Goal: Task Accomplishment & Management: Use online tool/utility

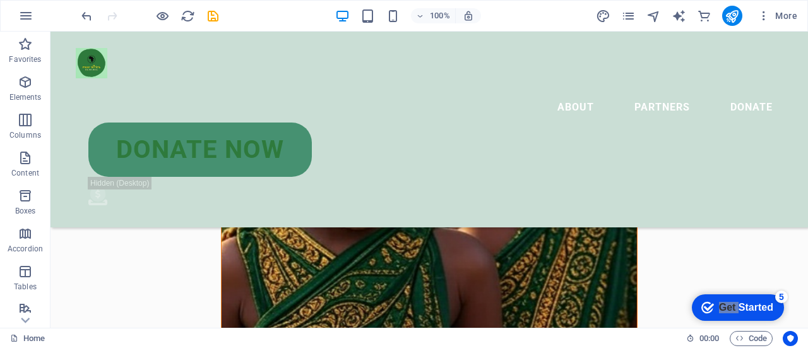
scroll to position [425, 0]
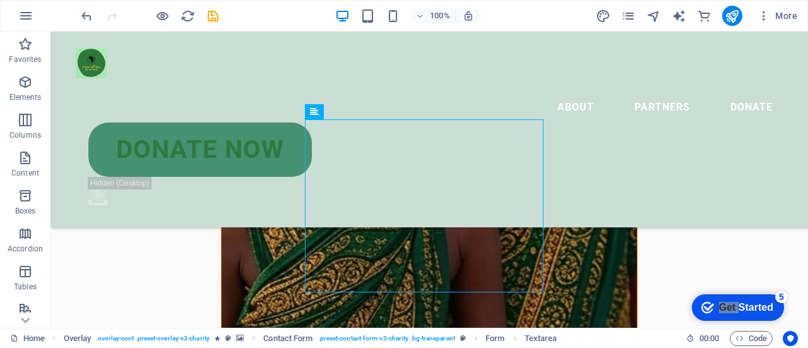
scroll to position [281, 0]
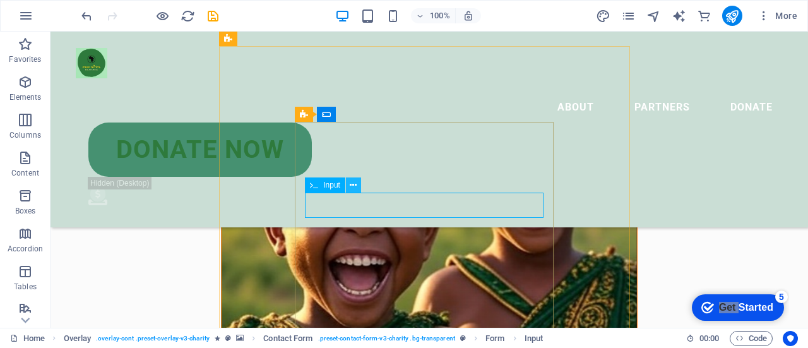
click at [352, 182] on icon at bounding box center [353, 185] width 7 height 13
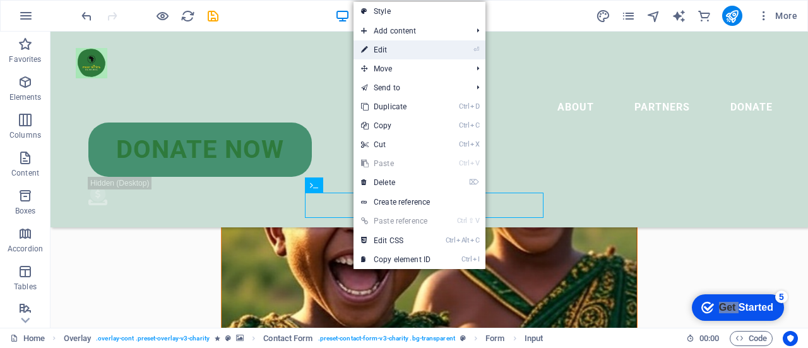
click at [394, 51] on link "⏎ Edit" at bounding box center [395, 49] width 85 height 19
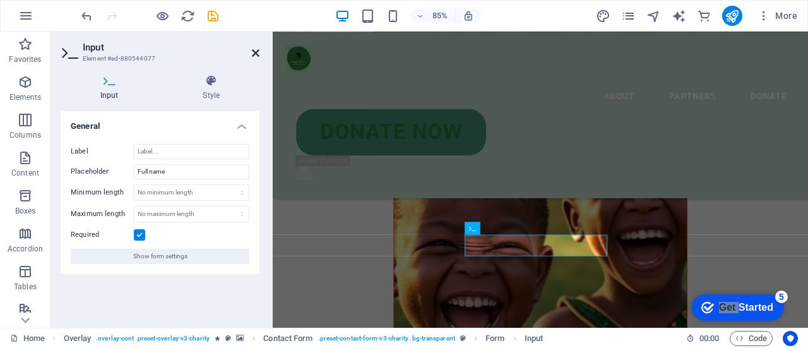
click at [253, 56] on icon at bounding box center [256, 53] width 8 height 10
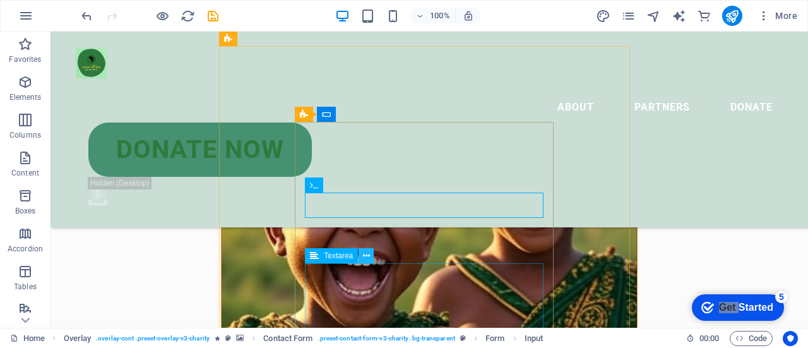
click at [367, 259] on icon at bounding box center [366, 255] width 7 height 13
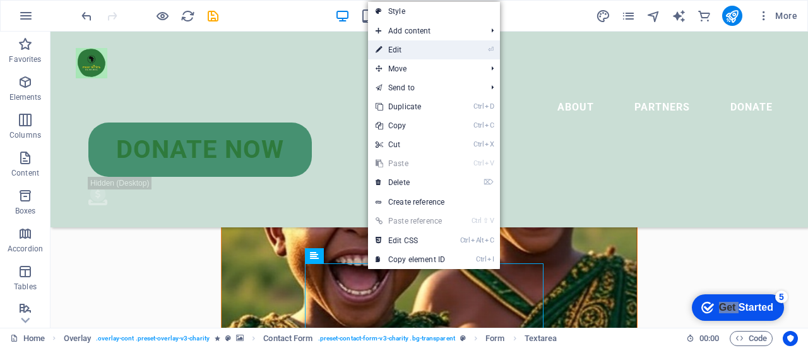
click at [413, 54] on link "⏎ Edit" at bounding box center [410, 49] width 85 height 19
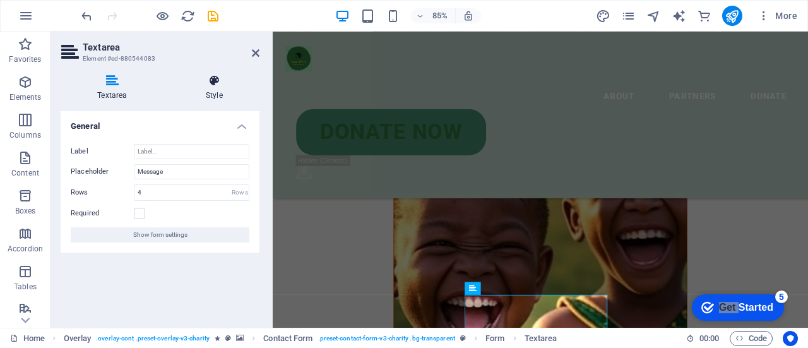
click at [226, 86] on icon at bounding box center [214, 80] width 90 height 13
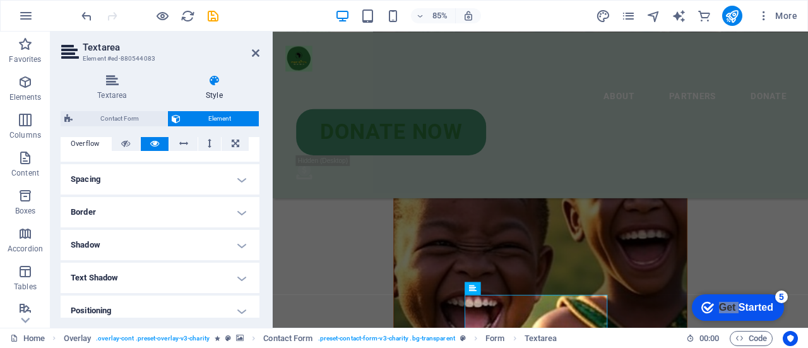
scroll to position [235, 0]
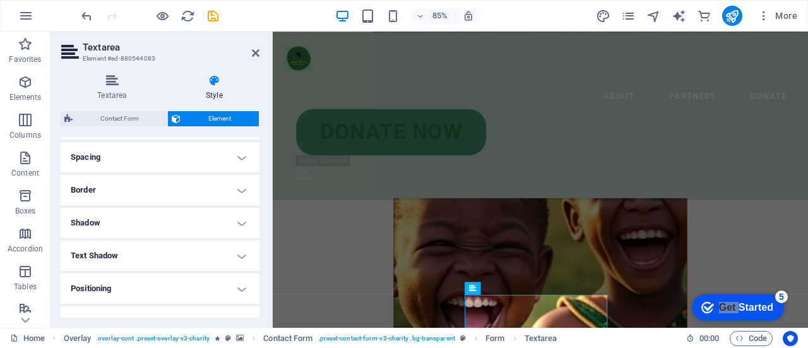
drag, startPoint x: 254, startPoint y: 238, endPoint x: 254, endPoint y: 247, distance: 8.9
click at [254, 247] on ul "Layout How this element expands within the layout (Flexbox). Size Default auto …" at bounding box center [160, 169] width 199 height 534
click at [264, 226] on div "Textarea Style General Label Placeholder Message Rows 4 Rows Required Show form…" at bounding box center [159, 195] width 219 height 263
click at [256, 52] on icon at bounding box center [256, 53] width 8 height 10
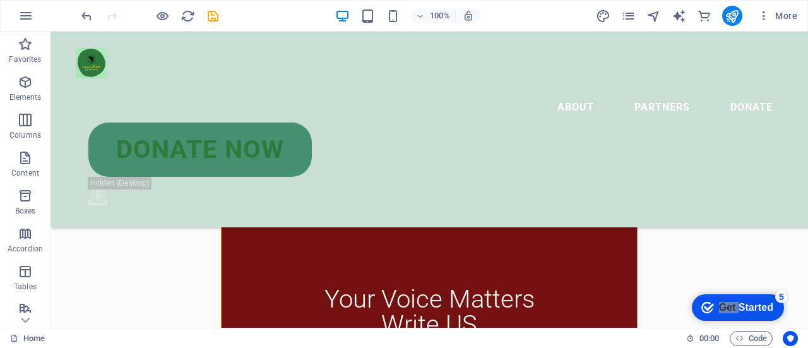
scroll to position [755, 0]
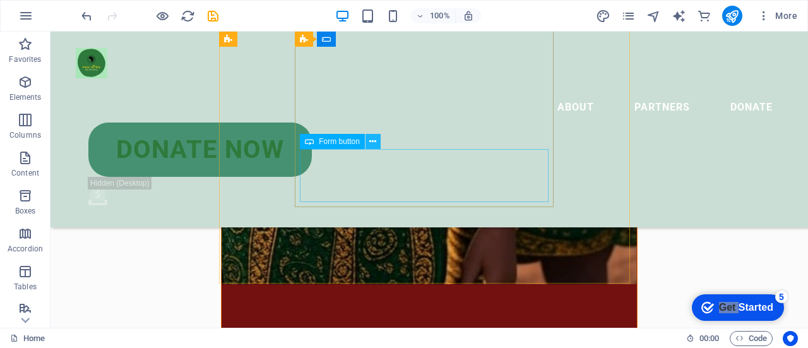
click at [374, 139] on icon at bounding box center [372, 141] width 7 height 13
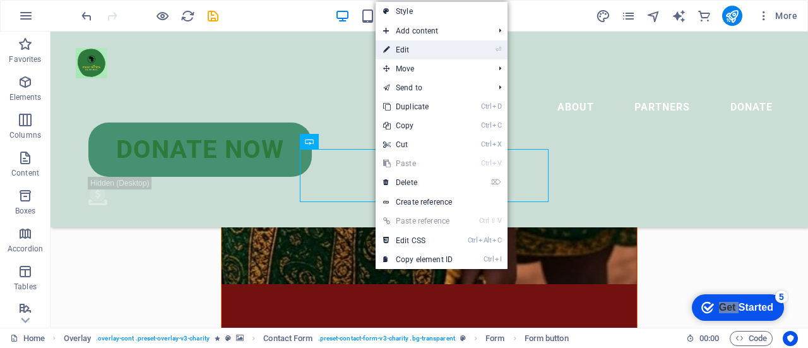
click at [414, 55] on link "⏎ Edit" at bounding box center [417, 49] width 85 height 19
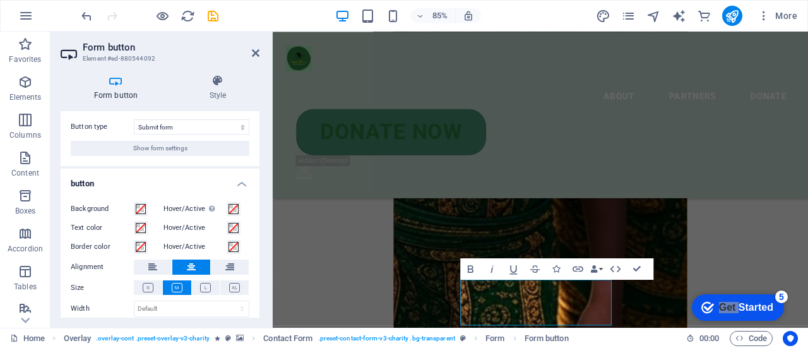
scroll to position [0, 0]
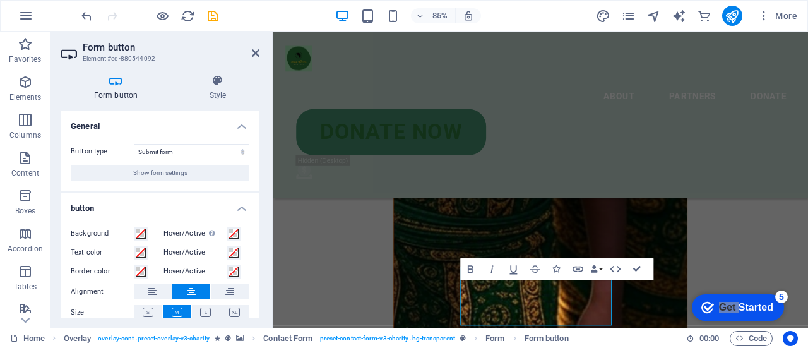
drag, startPoint x: 254, startPoint y: 112, endPoint x: 264, endPoint y: 148, distance: 38.0
click at [264, 148] on div "Form button Style General Button type Submit form Reset form No action Show for…" at bounding box center [159, 195] width 219 height 263
click at [262, 148] on div "Form button Style General Button type Submit form Reset form No action Show for…" at bounding box center [159, 195] width 219 height 263
click at [199, 151] on select "Submit form Reset form No action" at bounding box center [191, 151] width 115 height 15
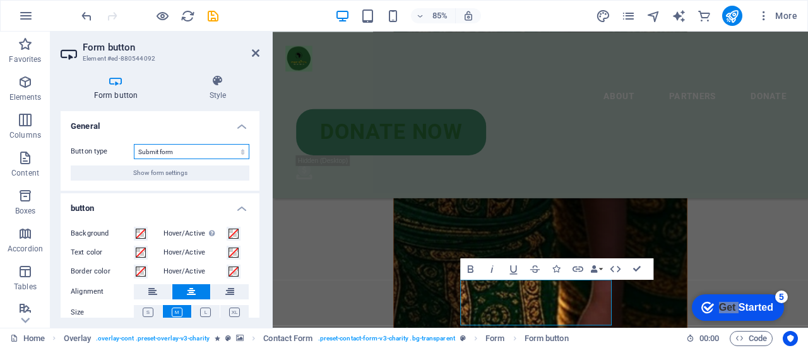
click at [199, 151] on select "Submit form Reset form No action" at bounding box center [191, 151] width 115 height 15
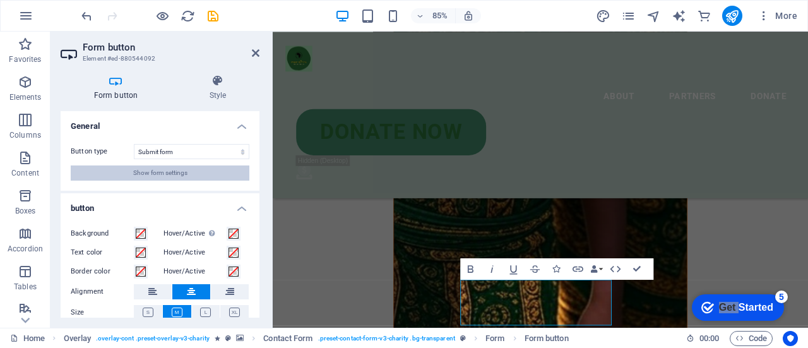
click at [180, 175] on span "Show form settings" at bounding box center [160, 172] width 54 height 15
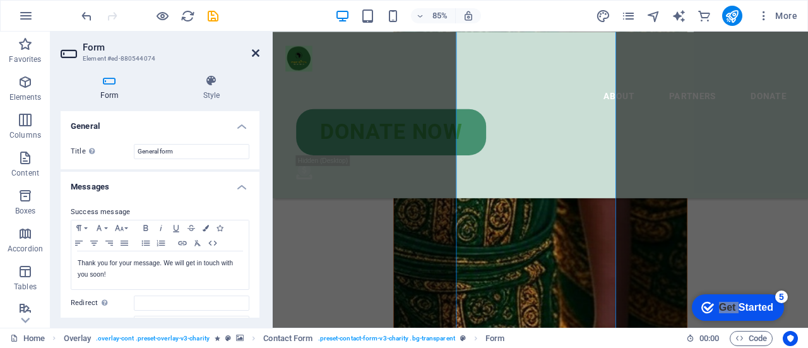
click at [257, 56] on icon at bounding box center [256, 53] width 8 height 10
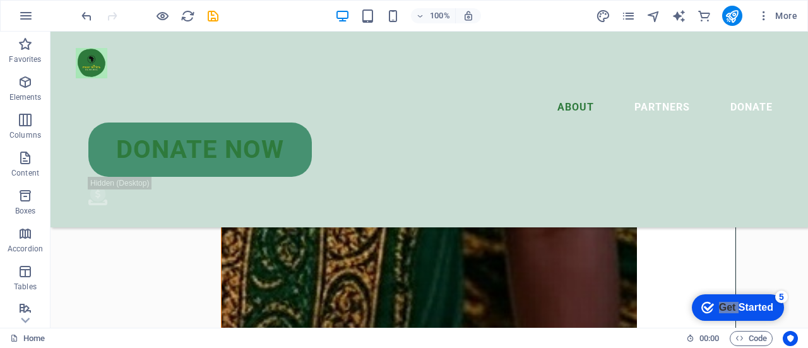
scroll to position [1072, 0]
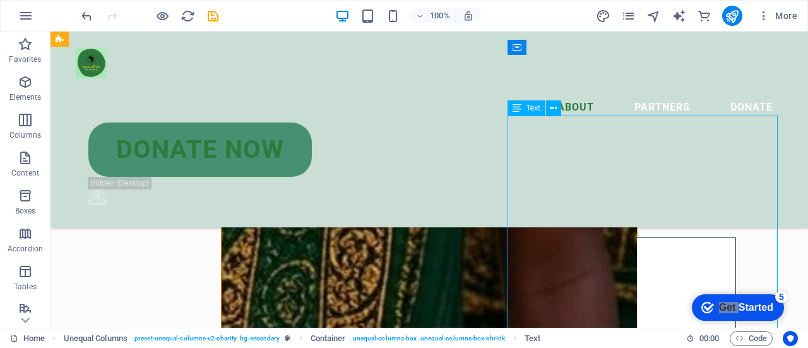
drag, startPoint x: 580, startPoint y: 151, endPoint x: 412, endPoint y: 172, distance: 169.1
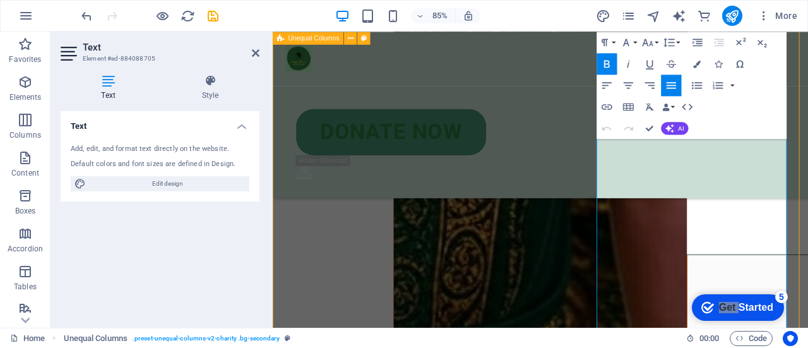
scroll to position [1092, 0]
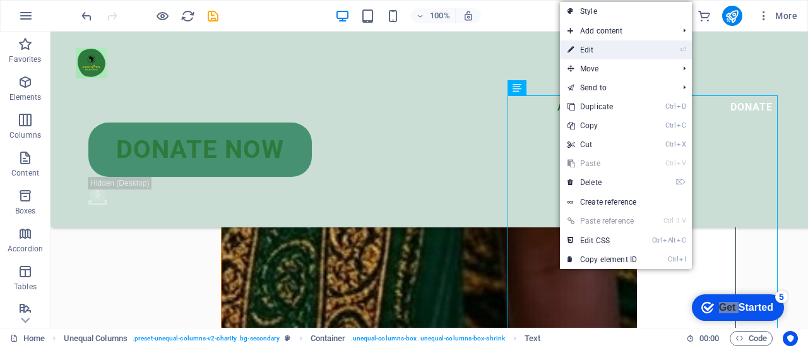
drag, startPoint x: 572, startPoint y: 56, endPoint x: 338, endPoint y: 39, distance: 234.7
click at [572, 56] on icon at bounding box center [570, 49] width 6 height 19
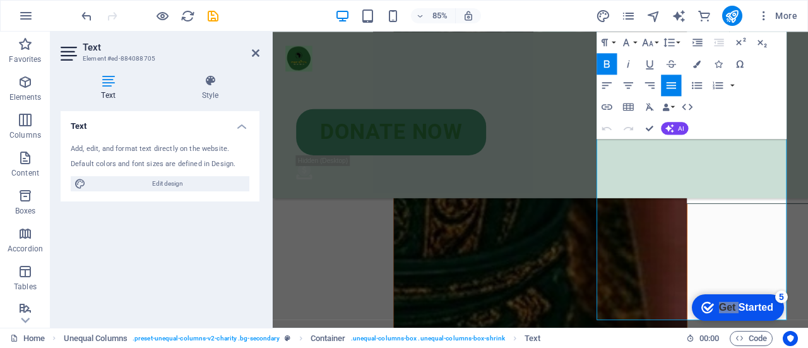
scroll to position [1449, 0]
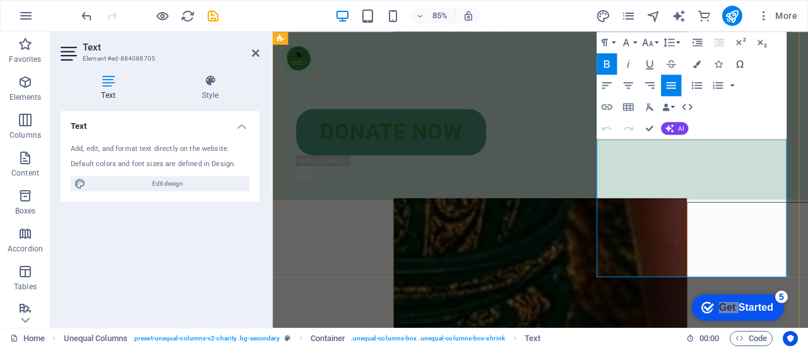
drag, startPoint x: 659, startPoint y: 257, endPoint x: 834, endPoint y: 271, distance: 175.4
click at [678, 42] on button "Line Height" at bounding box center [671, 42] width 20 height 21
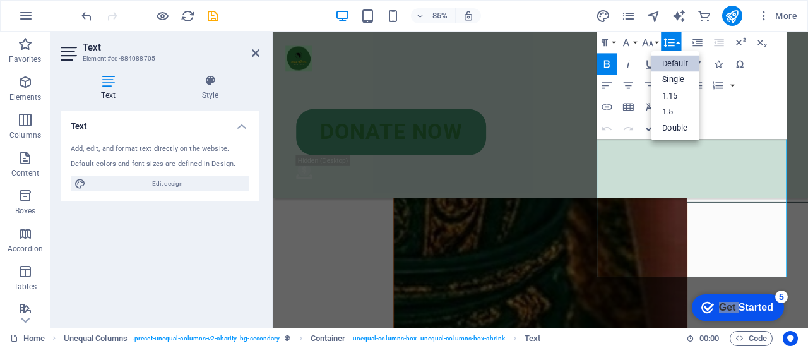
scroll to position [0, 0]
click at [678, 81] on link "Single" at bounding box center [675, 79] width 48 height 16
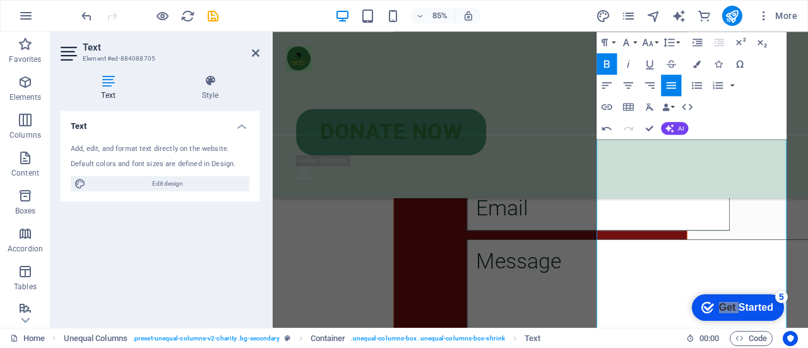
scroll to position [1275, 0]
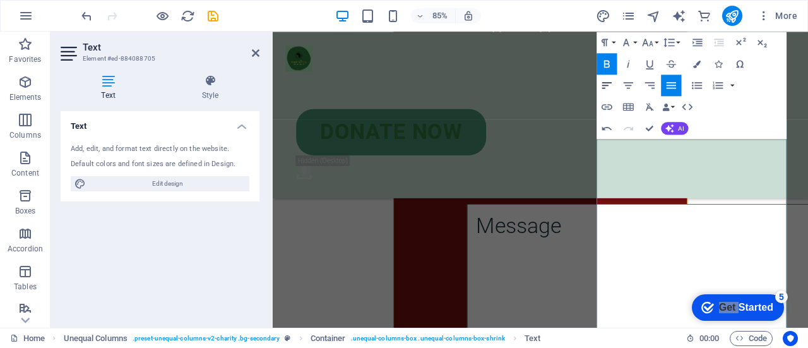
click at [611, 85] on icon "button" at bounding box center [606, 85] width 13 height 13
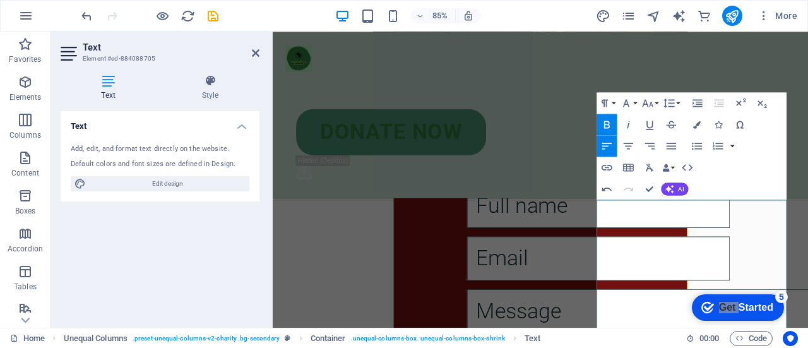
scroll to position [1251, 0]
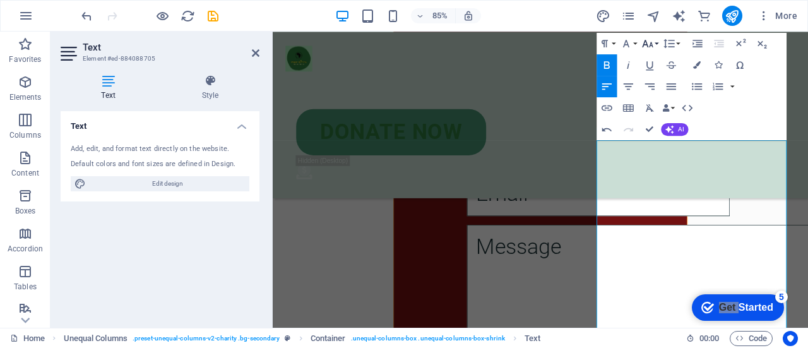
click at [650, 47] on icon "button" at bounding box center [647, 43] width 13 height 13
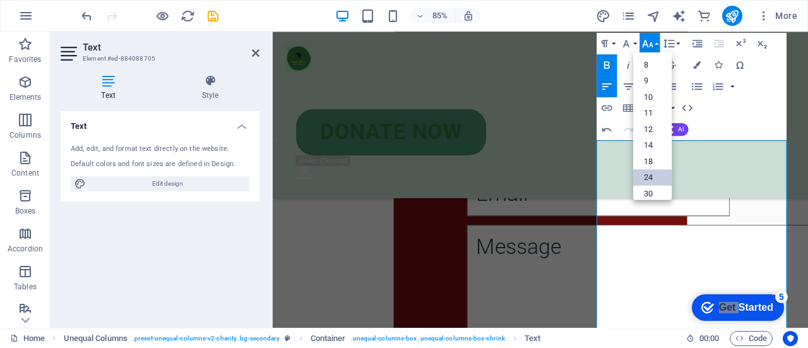
click at [652, 182] on link "24" at bounding box center [652, 176] width 38 height 16
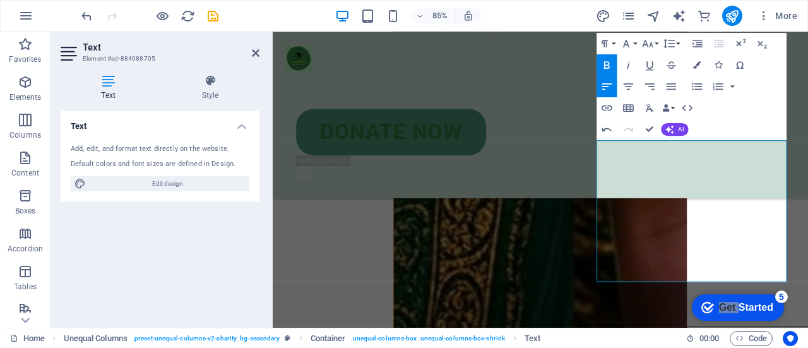
scroll to position [1228, 0]
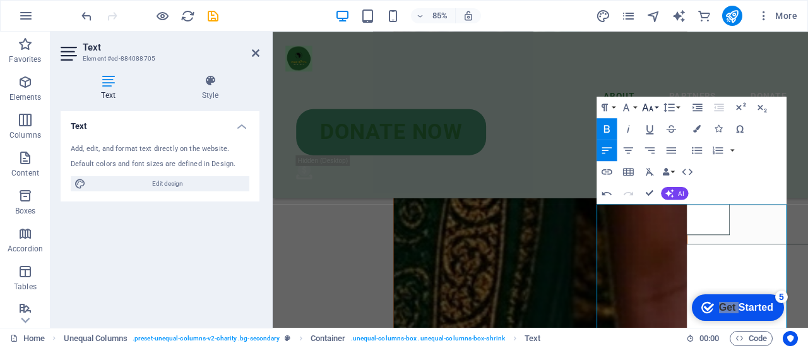
click at [646, 100] on button "Font Size" at bounding box center [649, 107] width 20 height 21
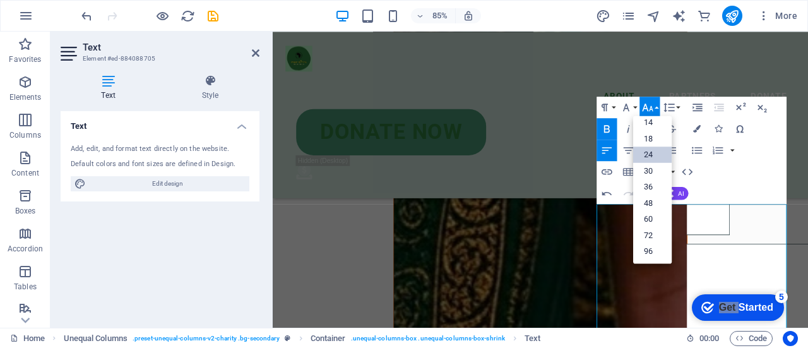
scroll to position [101, 0]
click at [660, 194] on link "36" at bounding box center [652, 187] width 38 height 16
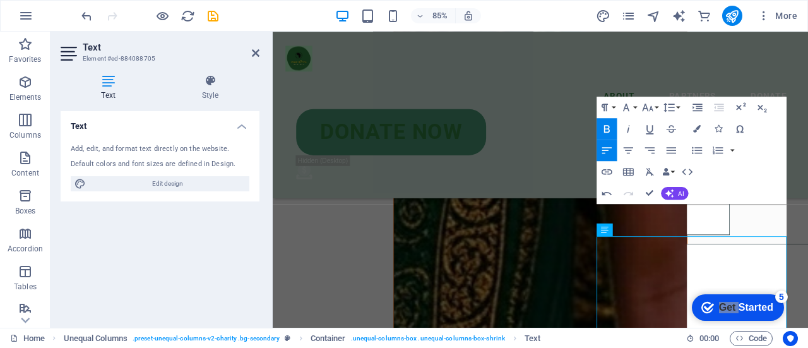
scroll to position [1190, 0]
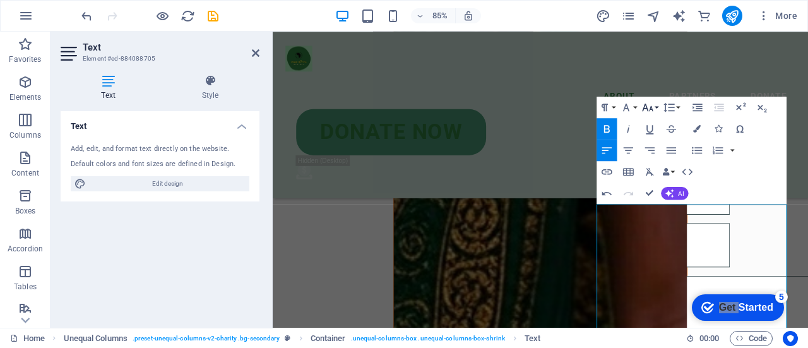
click at [656, 104] on button "Font Size" at bounding box center [649, 107] width 20 height 21
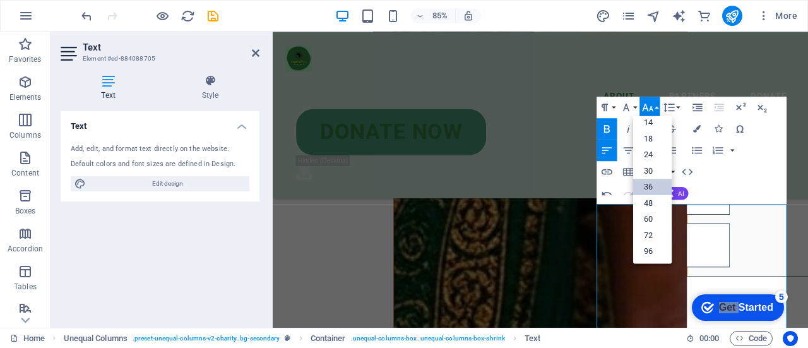
scroll to position [101, 0]
click at [656, 210] on link "48" at bounding box center [652, 204] width 38 height 16
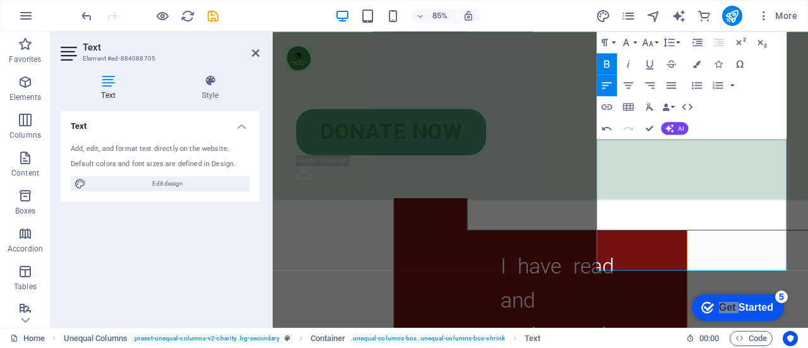
scroll to position [1434, 0]
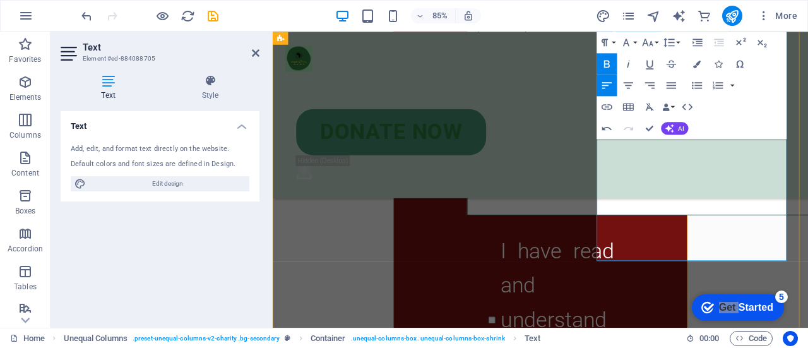
drag, startPoint x: 766, startPoint y: 248, endPoint x: 675, endPoint y: 117, distance: 159.6
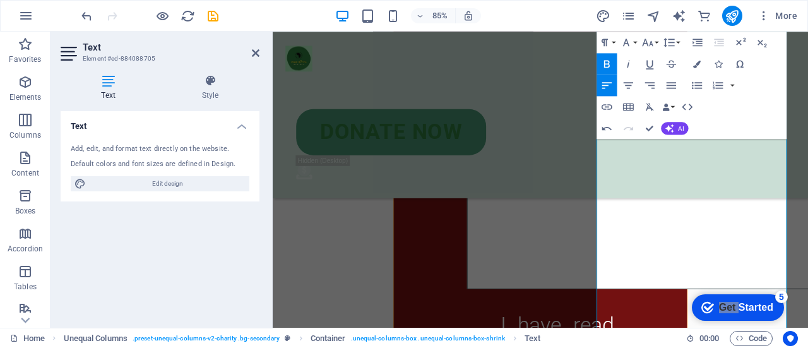
scroll to position [1420, 0]
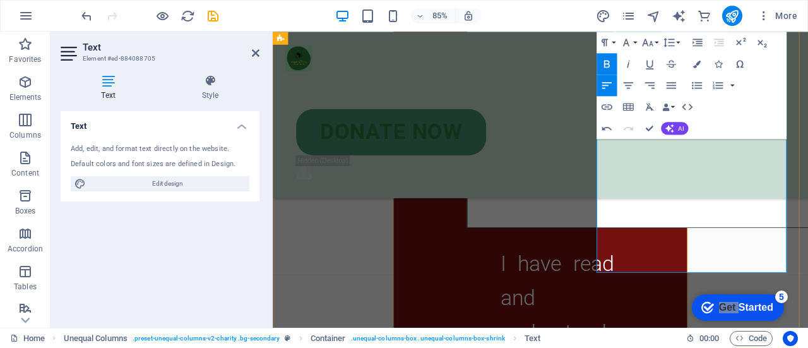
drag, startPoint x: 654, startPoint y: 230, endPoint x: 736, endPoint y: 295, distance: 105.0
click at [654, 40] on button "Font Size" at bounding box center [649, 42] width 20 height 21
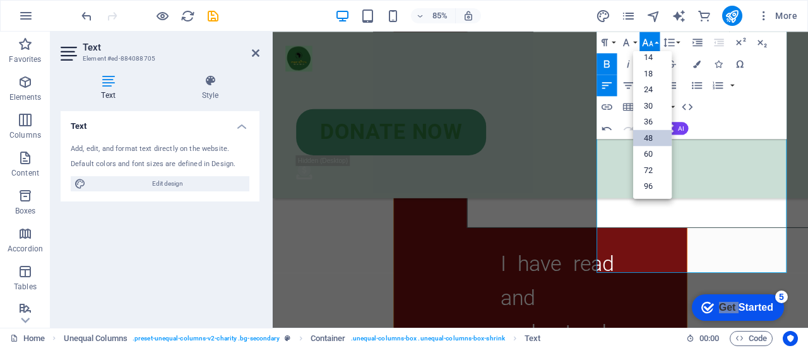
scroll to position [101, 0]
click at [652, 127] on link "36" at bounding box center [652, 122] width 38 height 16
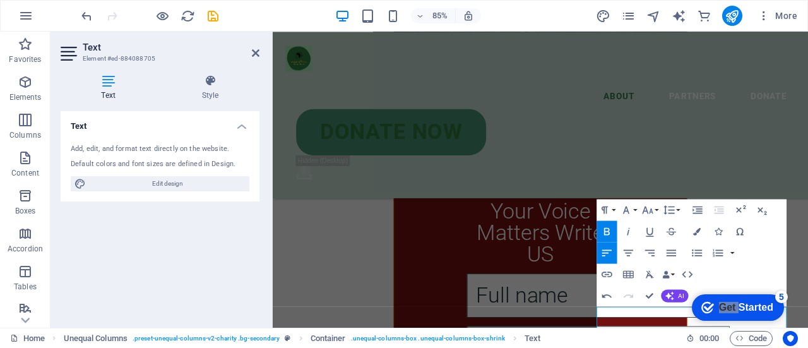
scroll to position [1210, 0]
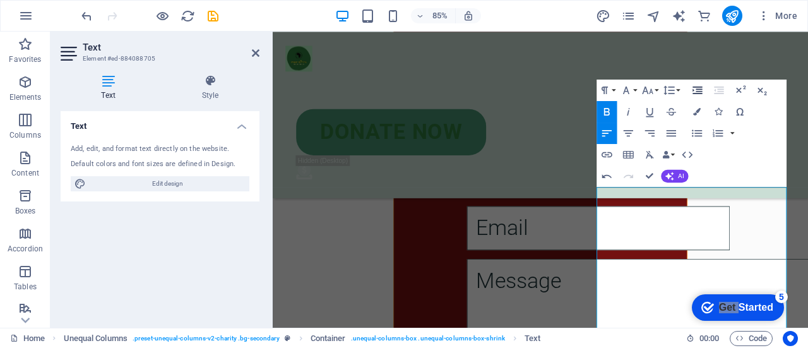
click at [698, 91] on icon "button" at bounding box center [696, 90] width 9 height 8
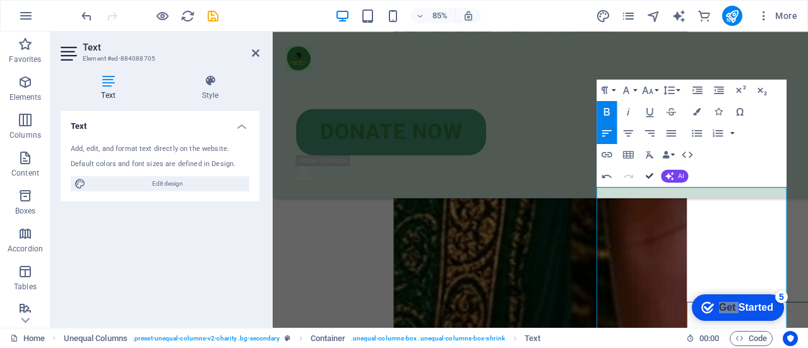
scroll to position [1028, 0]
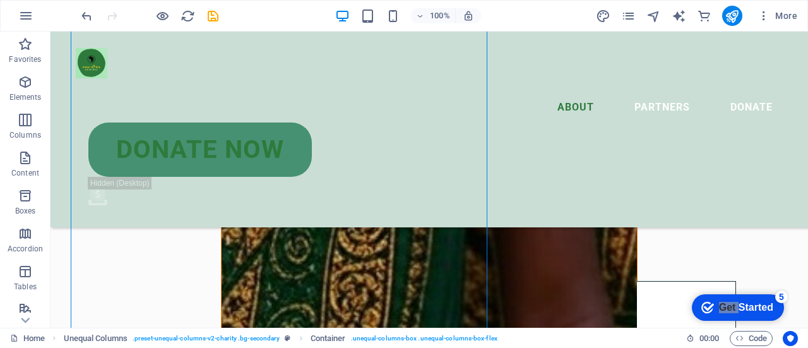
scroll to position [1126, 0]
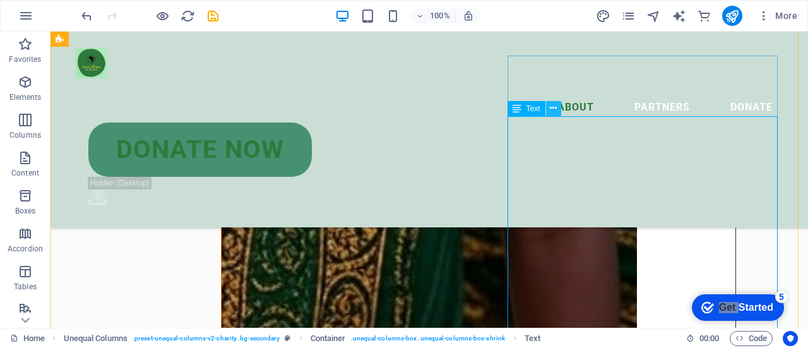
click at [557, 109] on button at bounding box center [553, 108] width 15 height 15
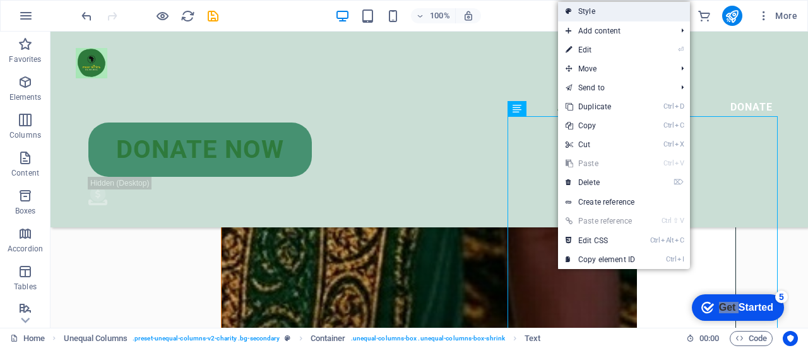
click at [598, 15] on link "Style" at bounding box center [624, 11] width 132 height 19
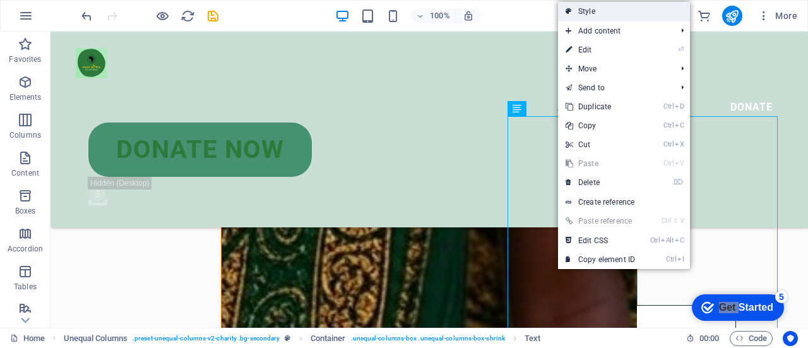
scroll to position [1300, 0]
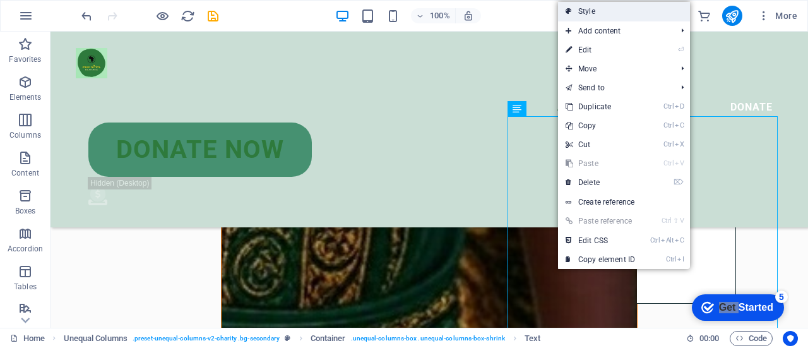
select select "%"
select select "rem"
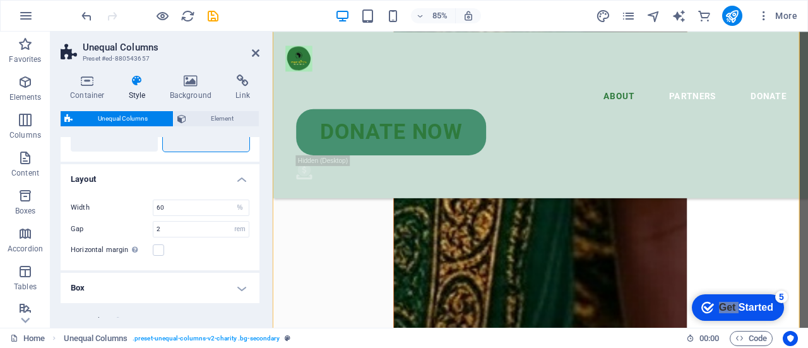
scroll to position [313, 0]
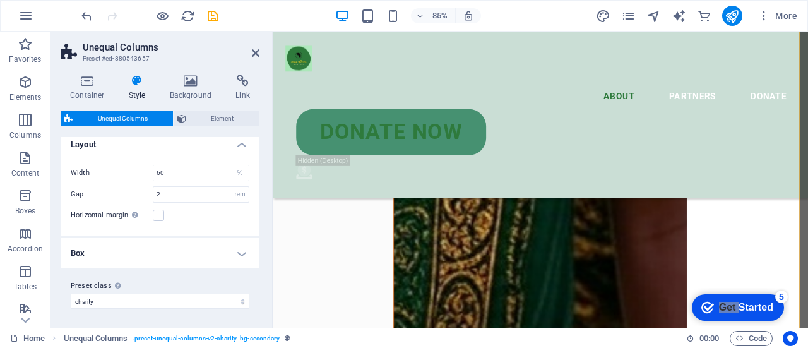
click at [232, 242] on h4 "Box" at bounding box center [160, 253] width 199 height 30
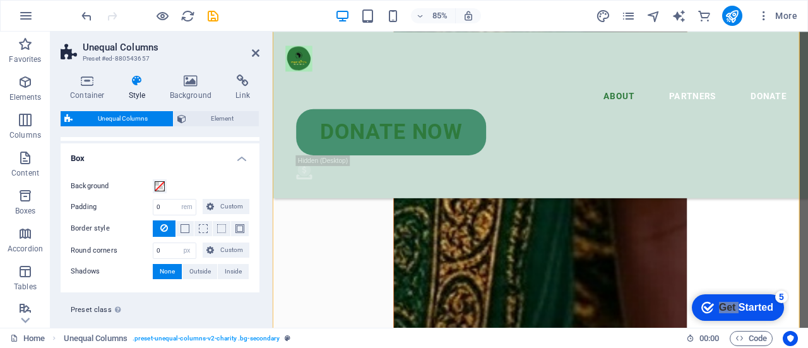
scroll to position [413, 0]
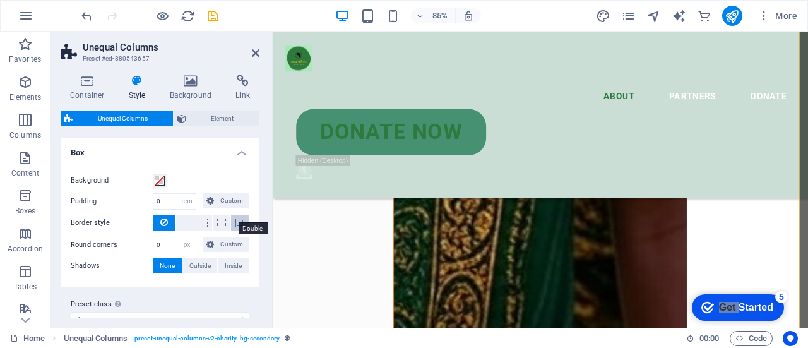
click at [236, 224] on span at bounding box center [239, 222] width 9 height 9
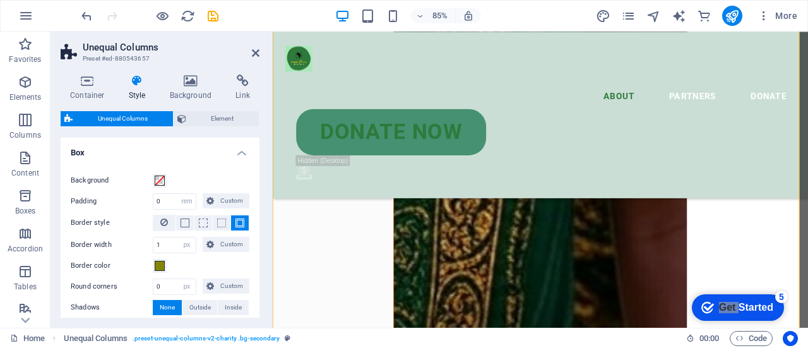
click at [163, 302] on span "None" at bounding box center [167, 307] width 15 height 15
click at [165, 268] on button "Border color" at bounding box center [160, 266] width 14 height 14
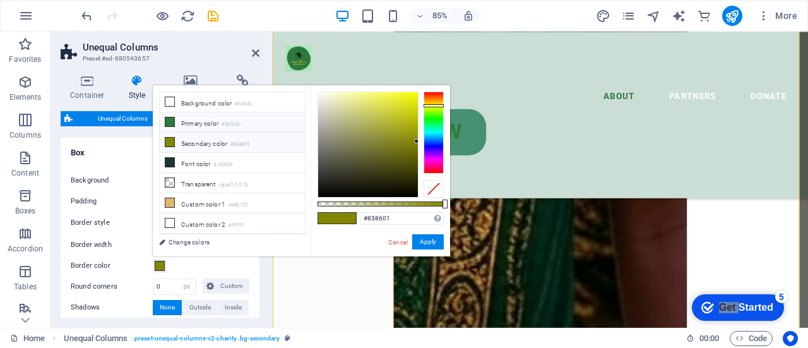
click at [170, 119] on icon at bounding box center [169, 121] width 9 height 9
type input "#2e7a3c"
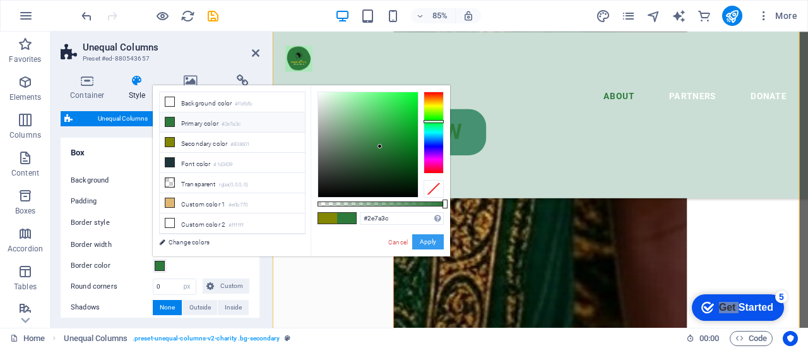
click at [424, 240] on button "Apply" at bounding box center [428, 241] width 32 height 15
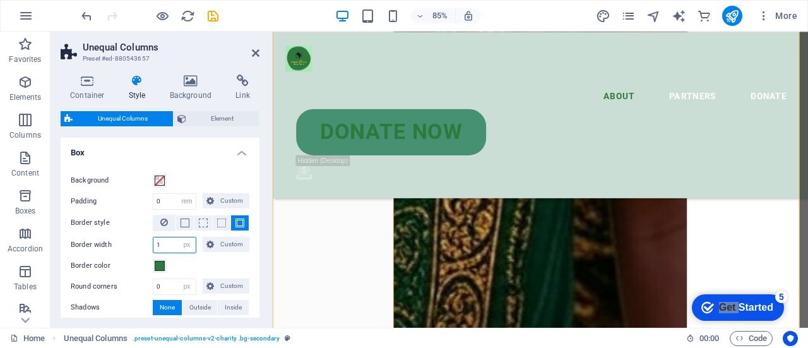
click at [174, 237] on input "1" at bounding box center [174, 244] width 42 height 15
type input "5"
click at [179, 279] on select "px rem % vh vw Custom" at bounding box center [187, 286] width 18 height 15
click at [138, 270] on label "Border color" at bounding box center [112, 265] width 82 height 15
click at [153, 270] on button "Border color" at bounding box center [160, 266] width 14 height 14
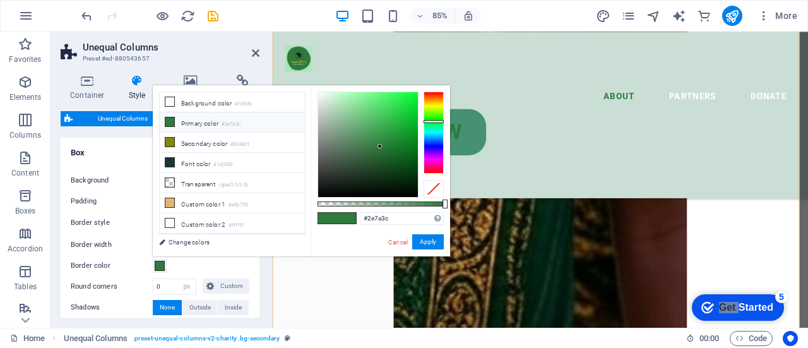
click at [131, 293] on div "Background Padding 0 px rem % vh vw Custom Custom 0 px rem % vh vw 0 px rem % v…" at bounding box center [160, 244] width 204 height 168
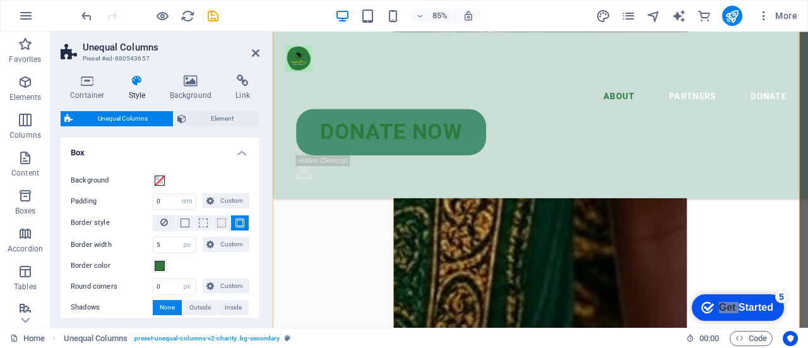
click at [231, 220] on button at bounding box center [240, 222] width 18 height 15
click at [209, 176] on div "Background" at bounding box center [160, 180] width 179 height 15
drag, startPoint x: 259, startPoint y: 280, endPoint x: 258, endPoint y: 228, distance: 51.8
click at [258, 228] on div "Container Style Background Link Size Height Default px rem % vh vw Min. height …" at bounding box center [159, 195] width 219 height 263
click at [256, 223] on div "Background Padding 0 px rem % vh vw Custom Custom 0 px rem % vh vw 0 px rem % v…" at bounding box center [160, 244] width 204 height 168
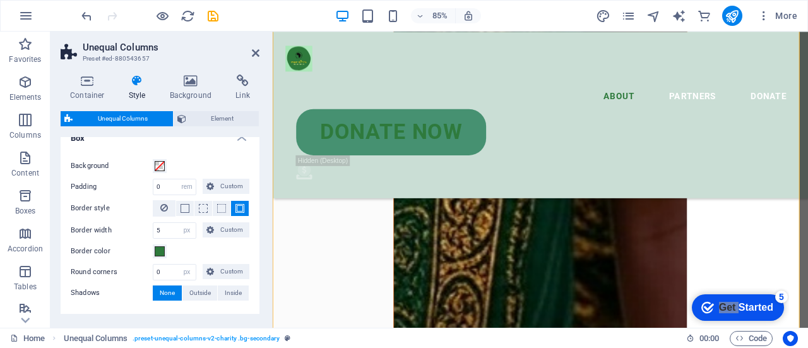
scroll to position [433, 0]
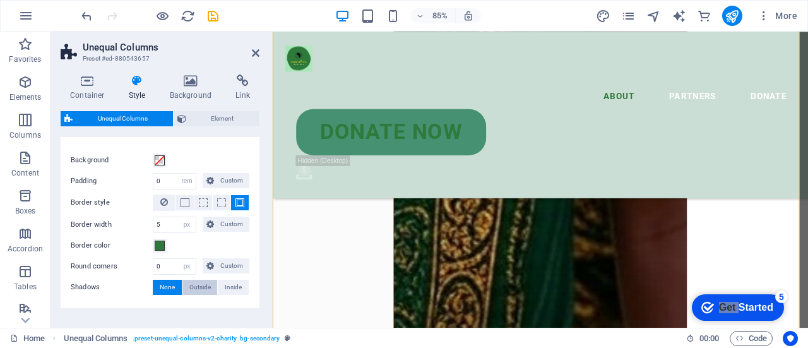
click at [207, 288] on span "Outside" at bounding box center [199, 287] width 21 height 15
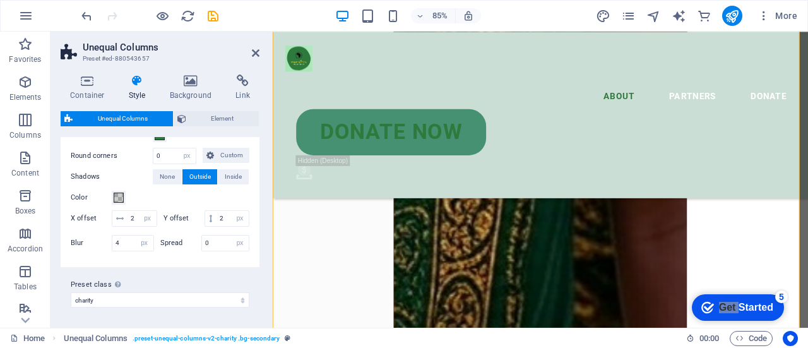
scroll to position [556, 0]
click at [188, 91] on h4 "Background" at bounding box center [193, 87] width 66 height 27
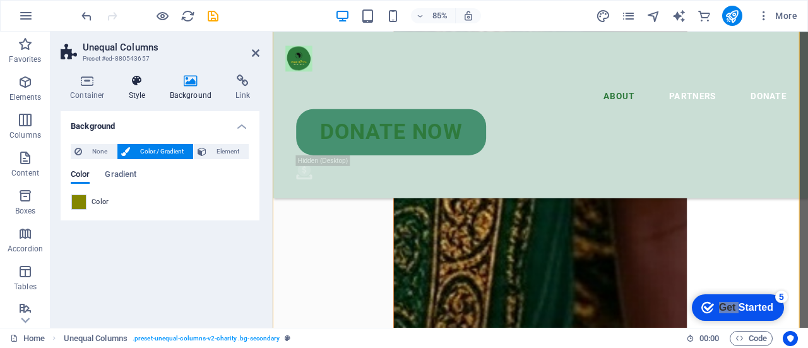
click at [146, 90] on h4 "Style" at bounding box center [139, 87] width 41 height 27
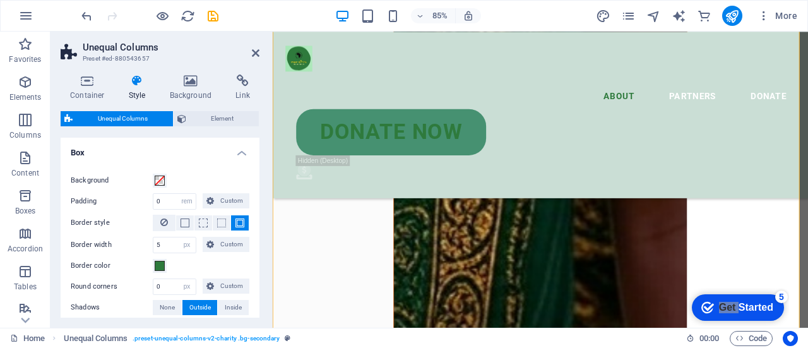
scroll to position [410, 0]
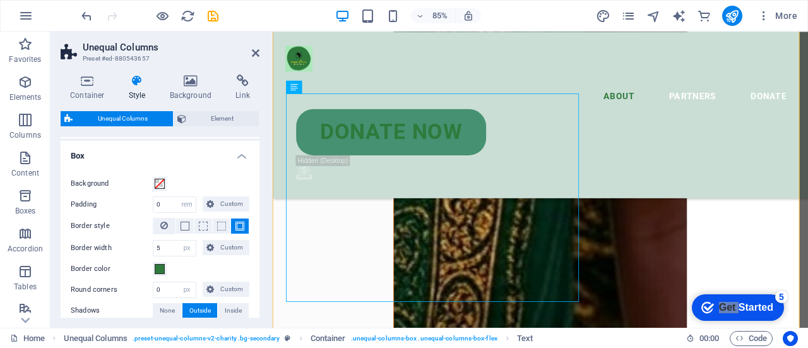
click at [262, 55] on aside "Unequal Columns Preset #ed-880543657 Container Style Background Link Size Heigh…" at bounding box center [161, 180] width 222 height 296
click at [258, 54] on icon at bounding box center [256, 53] width 8 height 10
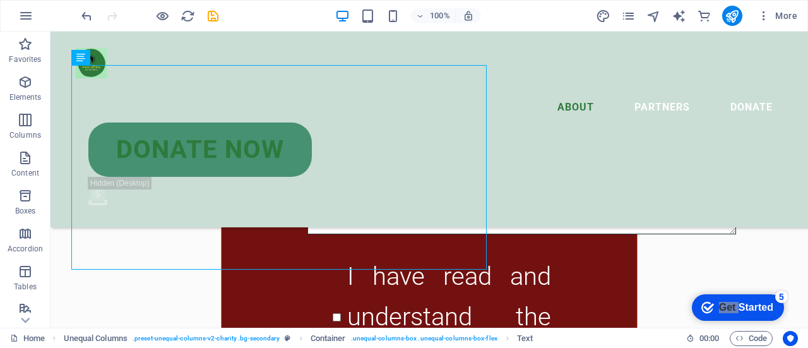
scroll to position [1287, 0]
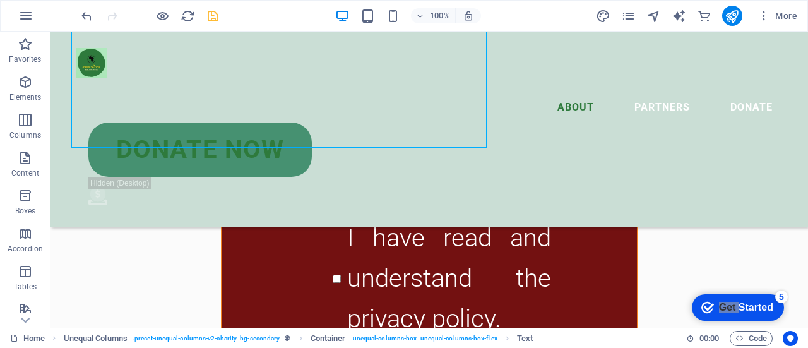
click at [219, 20] on icon "save" at bounding box center [213, 16] width 15 height 15
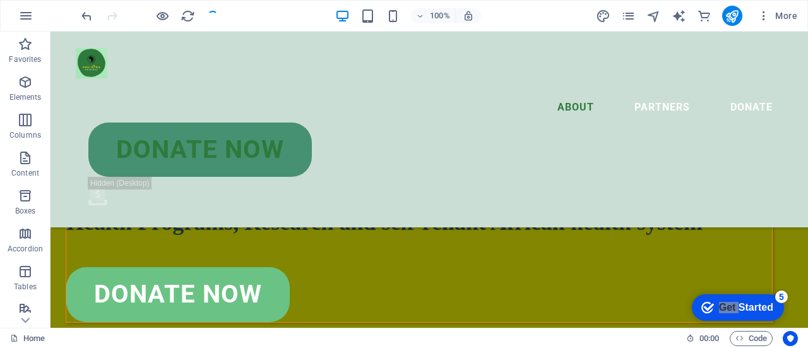
scroll to position [1923, 0]
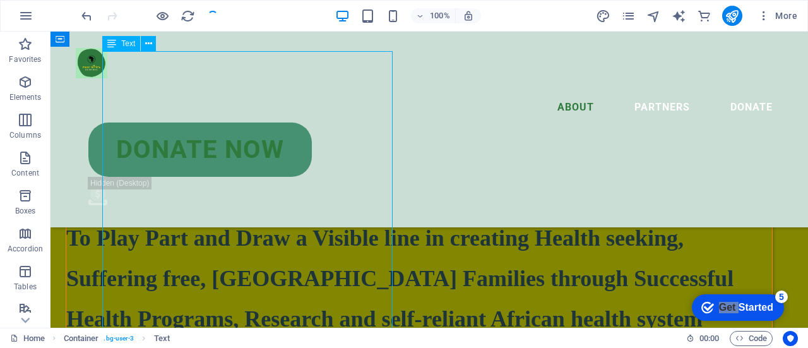
scroll to position [2138, 0]
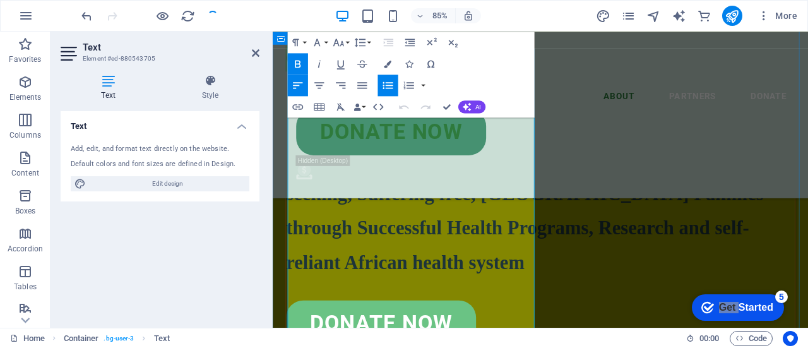
drag, startPoint x: 310, startPoint y: 283, endPoint x: 401, endPoint y: 280, distance: 91.5
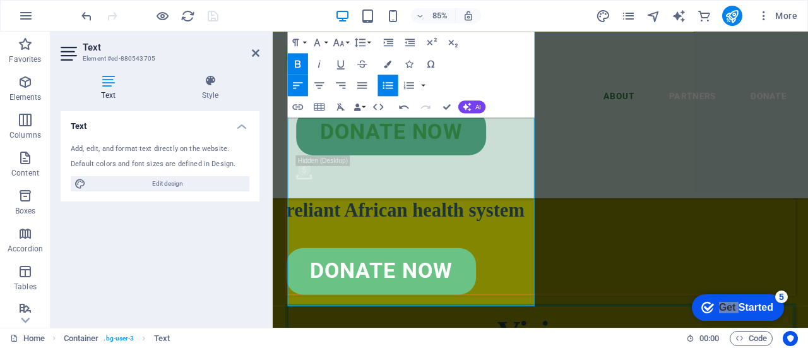
scroll to position [2211, 0]
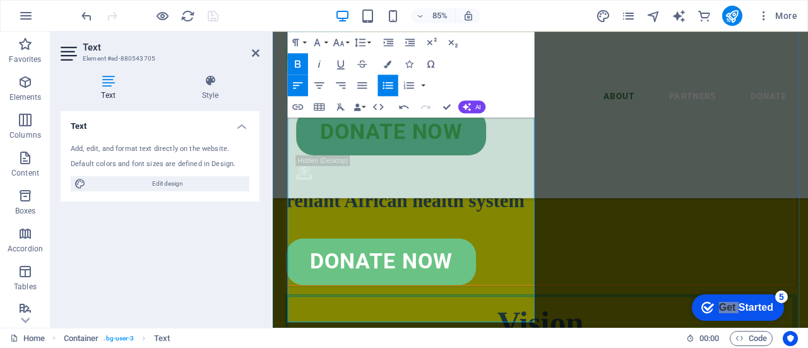
drag, startPoint x: 399, startPoint y: 326, endPoint x: 483, endPoint y: 328, distance: 84.6
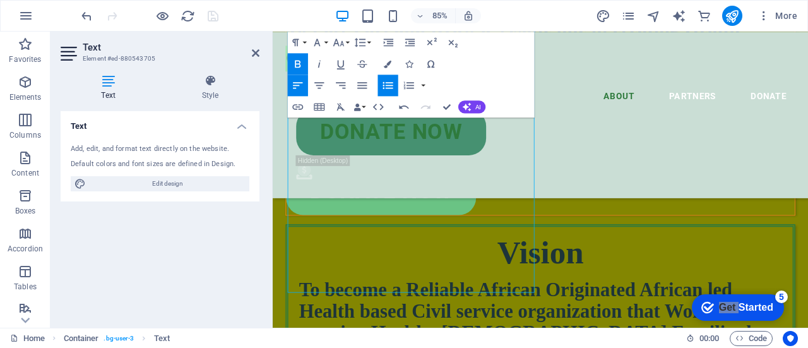
scroll to position [2317, 0]
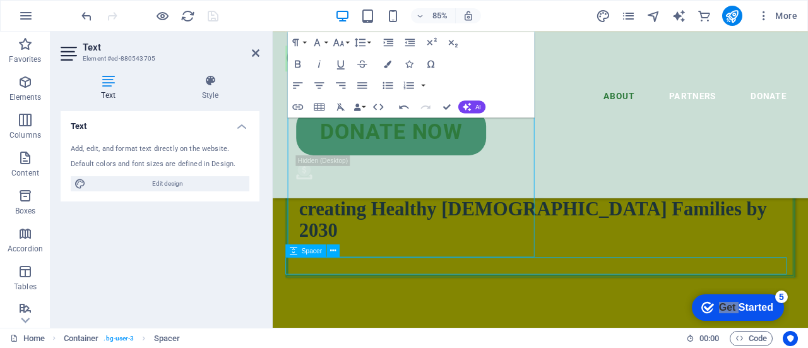
scroll to position [2102, 0]
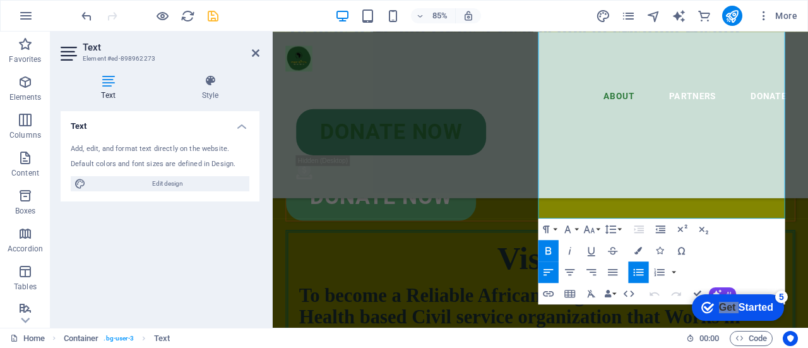
scroll to position [2269, 0]
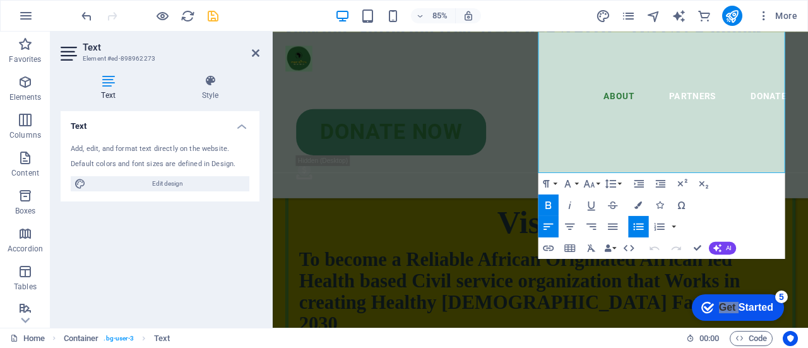
scroll to position [2323, 0]
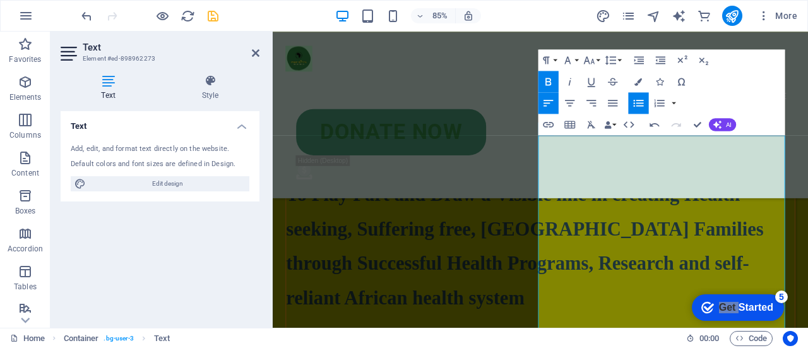
scroll to position [2085, 0]
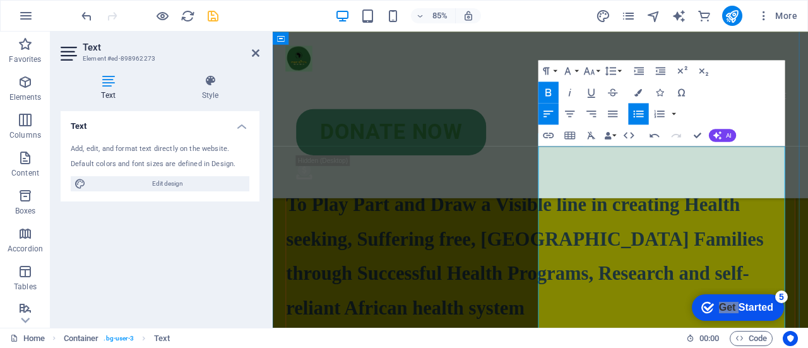
drag, startPoint x: 740, startPoint y: 273, endPoint x: 662, endPoint y: 272, distance: 78.2
drag, startPoint x: 659, startPoint y: 272, endPoint x: 738, endPoint y: 273, distance: 78.9
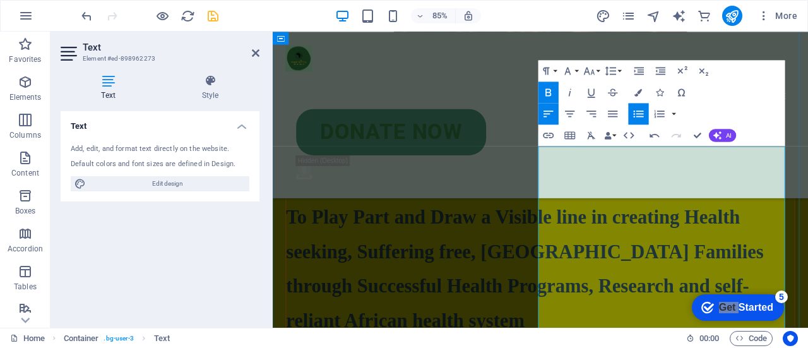
drag, startPoint x: 793, startPoint y: 272, endPoint x: 837, endPoint y: 277, distance: 44.5
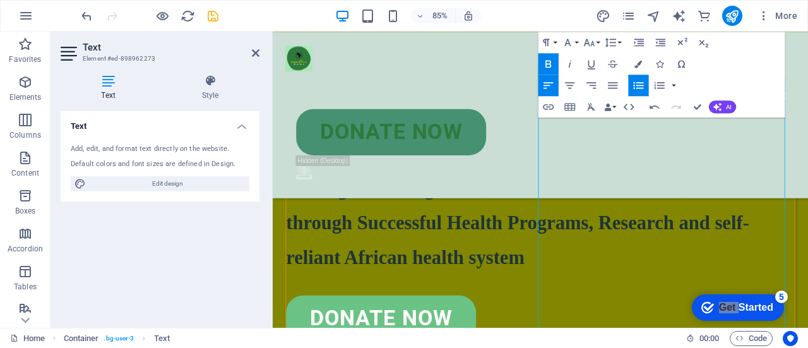
scroll to position [2150, 0]
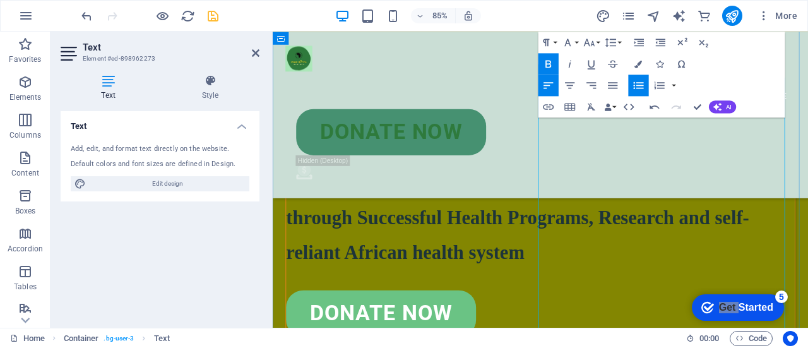
drag, startPoint x: 757, startPoint y: 197, endPoint x: 594, endPoint y: 203, distance: 162.3
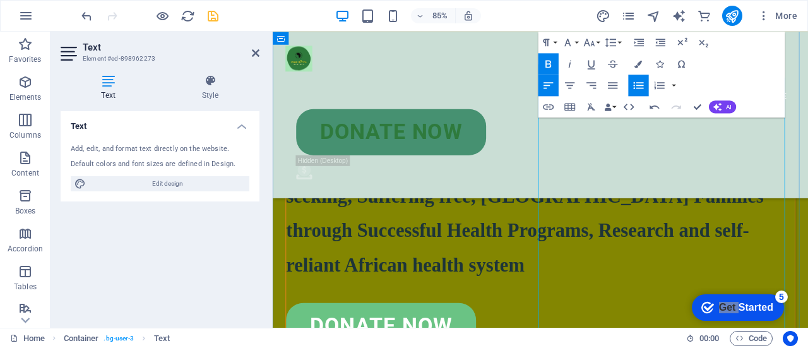
drag, startPoint x: 621, startPoint y: 254, endPoint x: 782, endPoint y: 262, distance: 161.1
drag, startPoint x: 716, startPoint y: 184, endPoint x: 703, endPoint y: 186, distance: 12.8
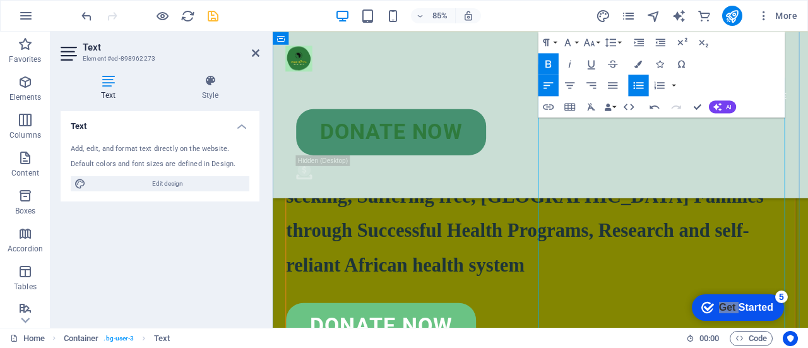
drag, startPoint x: 779, startPoint y: 220, endPoint x: 827, endPoint y: 224, distance: 48.7
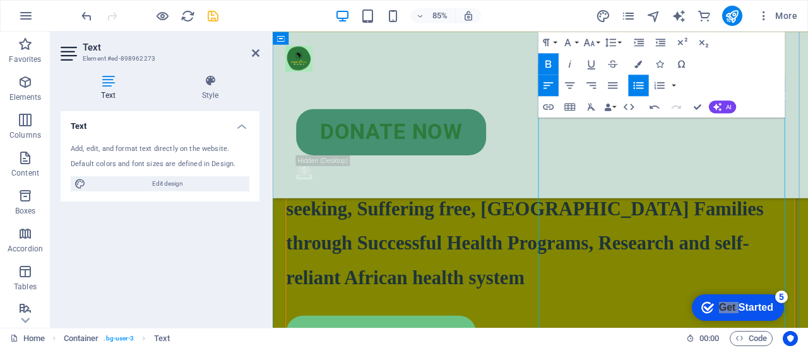
drag, startPoint x: 777, startPoint y: 281, endPoint x: 749, endPoint y: 328, distance: 54.9
drag, startPoint x: 789, startPoint y: 281, endPoint x: 799, endPoint y: 331, distance: 51.6
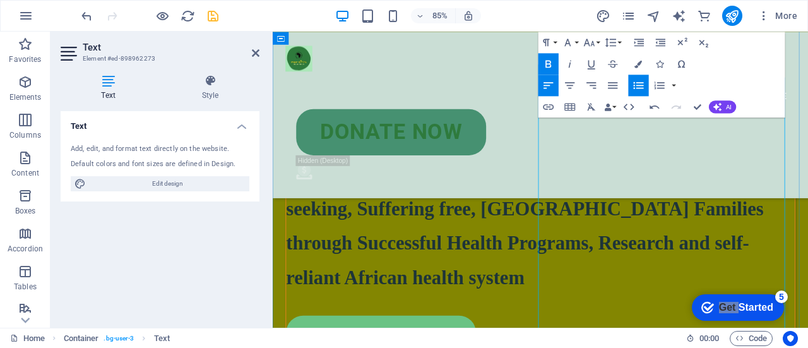
click at [594, 46] on icon "button" at bounding box center [588, 42] width 13 height 13
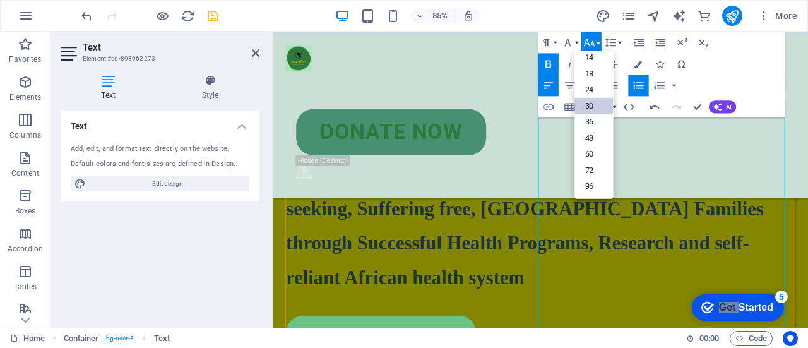
scroll to position [101, 0]
click at [597, 75] on link "18" at bounding box center [593, 74] width 38 height 16
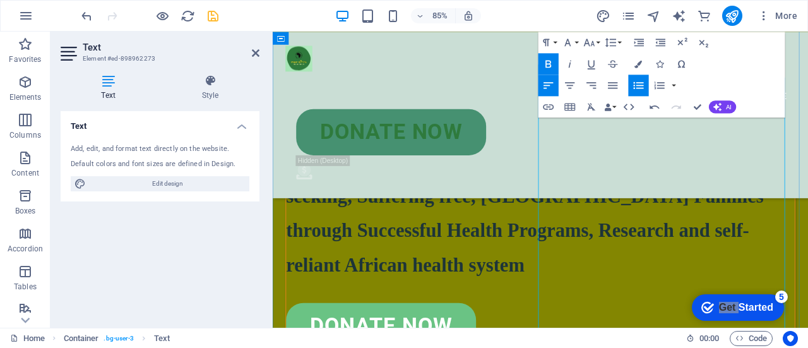
drag, startPoint x: 779, startPoint y: 282, endPoint x: 790, endPoint y: 311, distance: 30.9
click at [595, 40] on icon "button" at bounding box center [588, 42] width 13 height 13
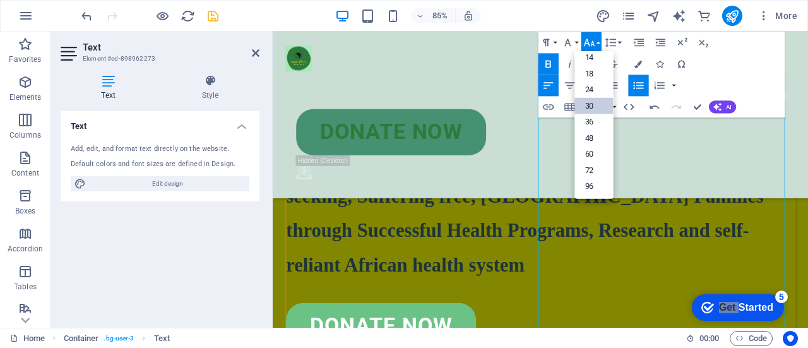
scroll to position [101, 0]
click at [596, 90] on link "24" at bounding box center [593, 90] width 38 height 16
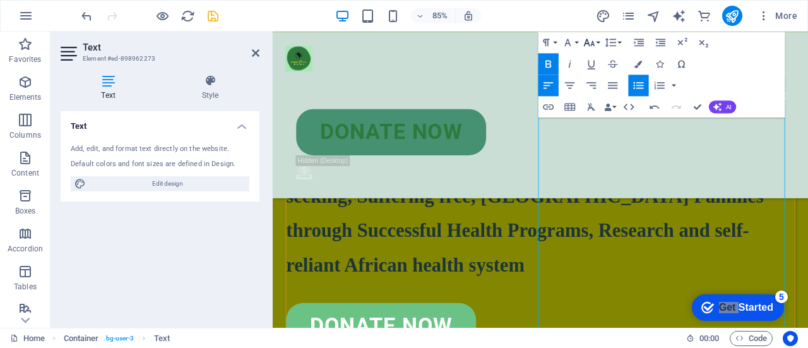
click at [596, 44] on button "Font Size" at bounding box center [590, 42] width 20 height 21
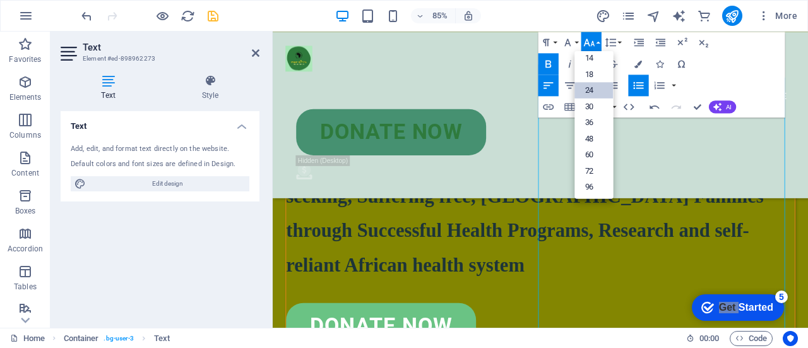
click at [597, 92] on link "24" at bounding box center [593, 90] width 38 height 16
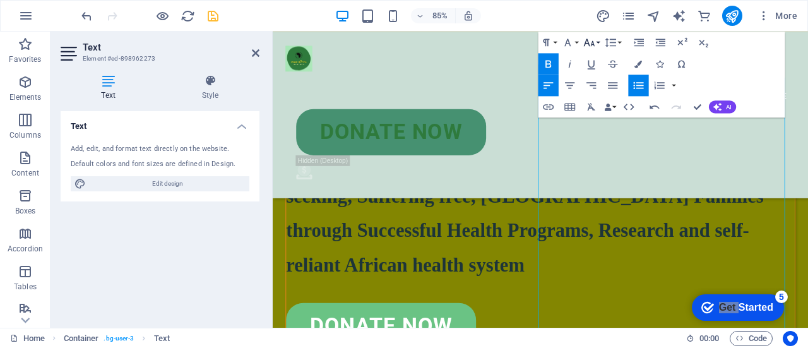
click at [594, 45] on icon "button" at bounding box center [588, 42] width 11 height 8
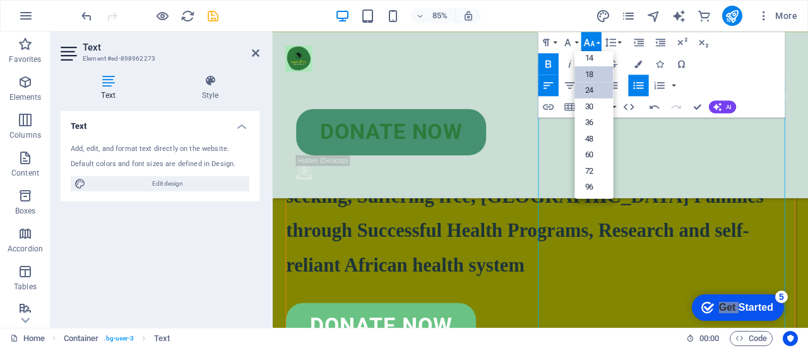
click at [593, 74] on link "18" at bounding box center [593, 74] width 38 height 16
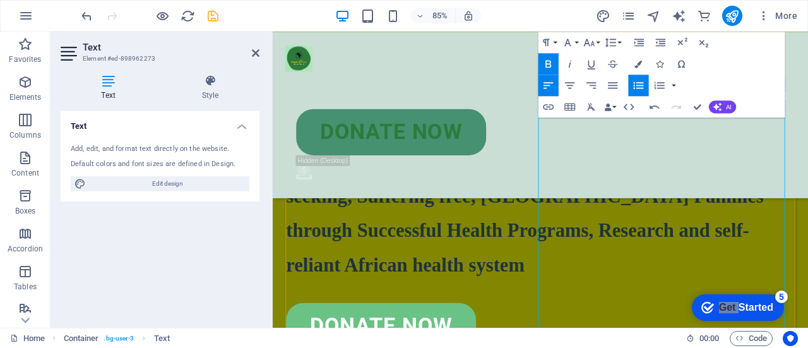
scroll to position [2037, 0]
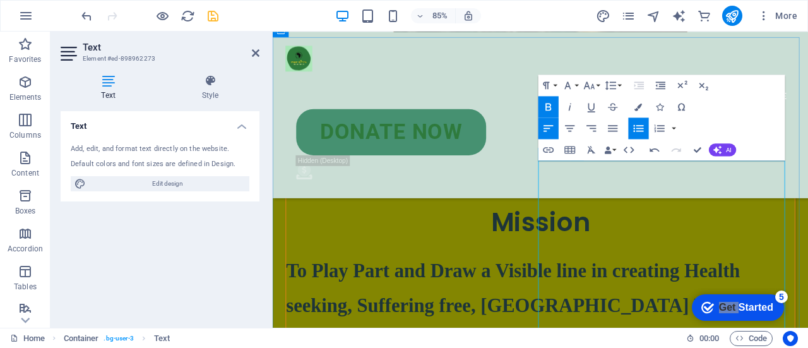
drag, startPoint x: 621, startPoint y: 175, endPoint x: 221, endPoint y: 18, distance: 430.4
click at [221, 18] on div "85% More" at bounding box center [440, 16] width 723 height 20
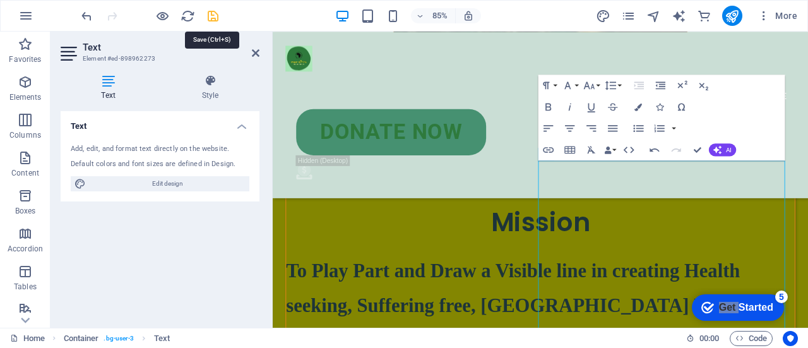
click at [214, 18] on icon "save" at bounding box center [213, 16] width 15 height 15
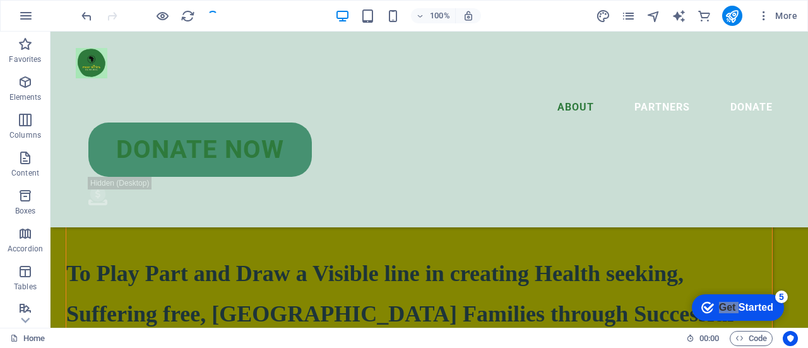
click at [358, 7] on div "100%" at bounding box center [408, 16] width 146 height 20
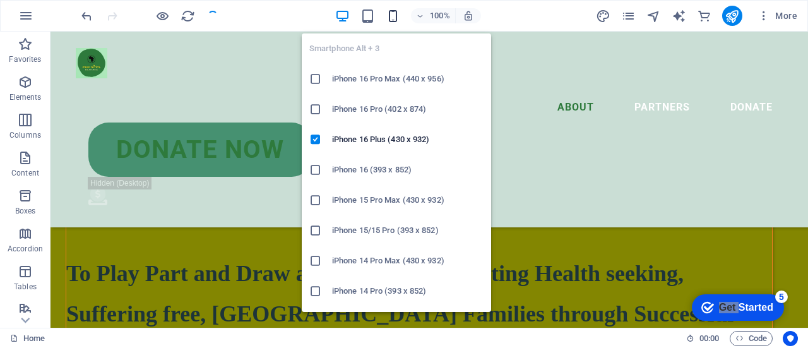
click at [386, 16] on icon "button" at bounding box center [393, 16] width 15 height 15
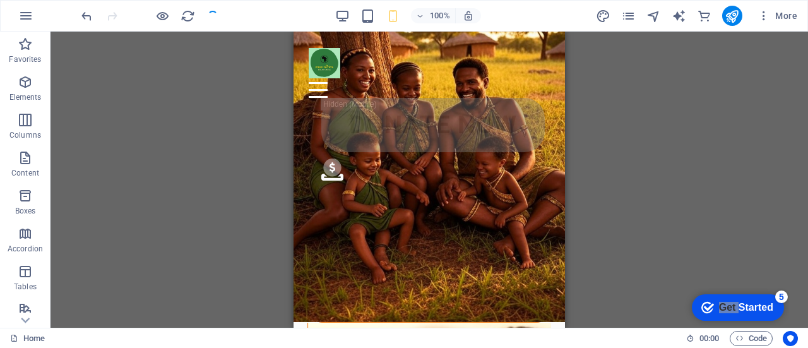
scroll to position [0, 0]
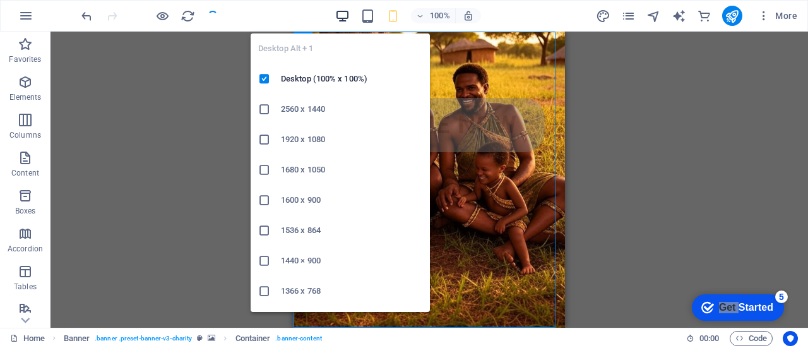
click at [346, 15] on icon "button" at bounding box center [342, 16] width 15 height 15
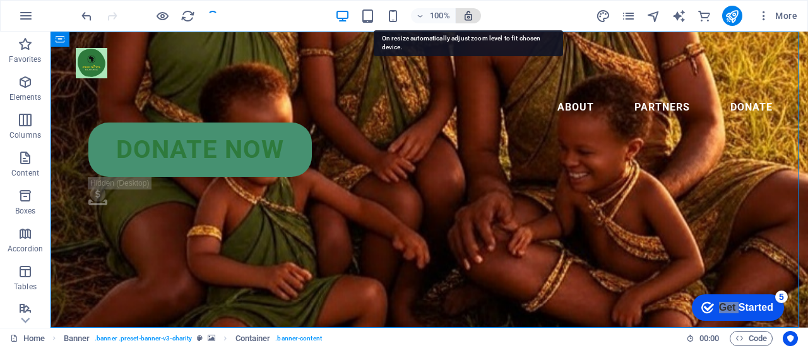
click at [471, 16] on icon "button" at bounding box center [467, 15] width 11 height 11
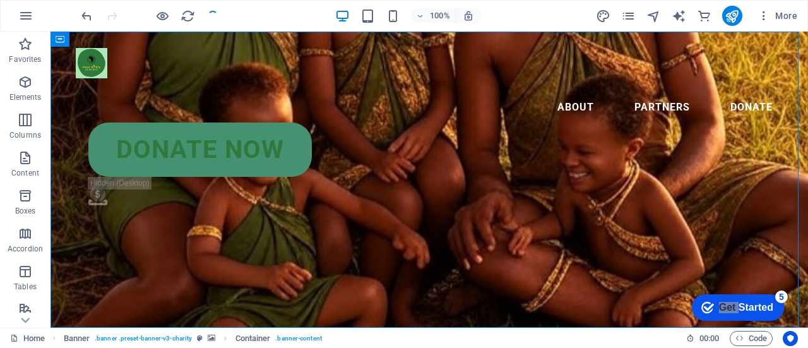
click at [215, 16] on div at bounding box center [149, 16] width 141 height 20
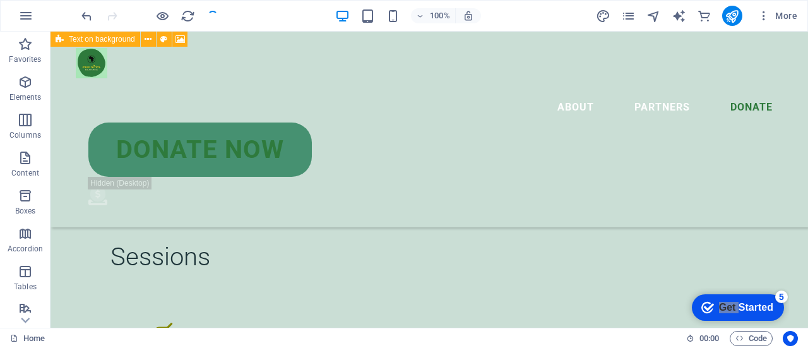
scroll to position [3957, 0]
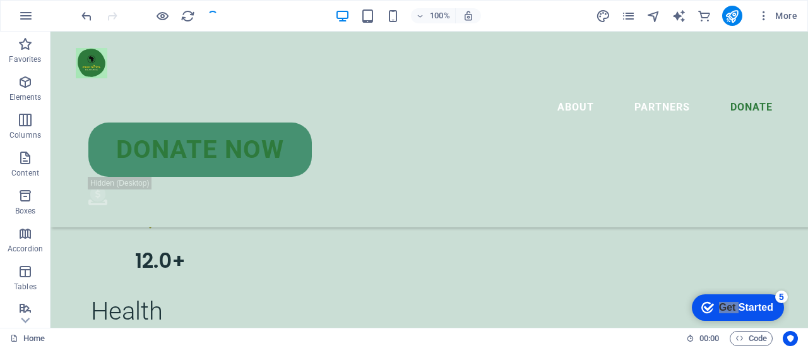
click at [214, 13] on div at bounding box center [149, 16] width 141 height 20
